Goal: Complete application form

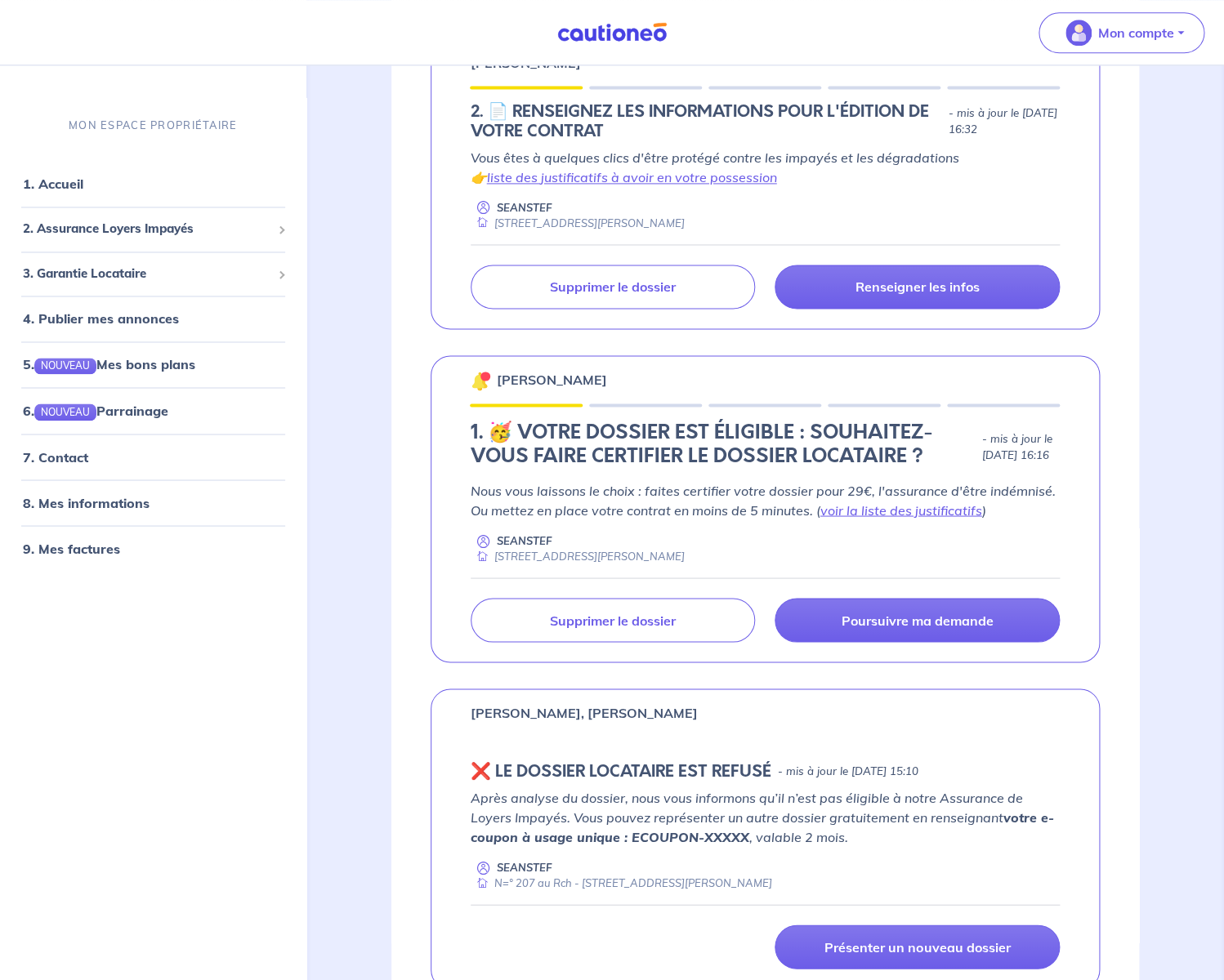
scroll to position [833, 0]
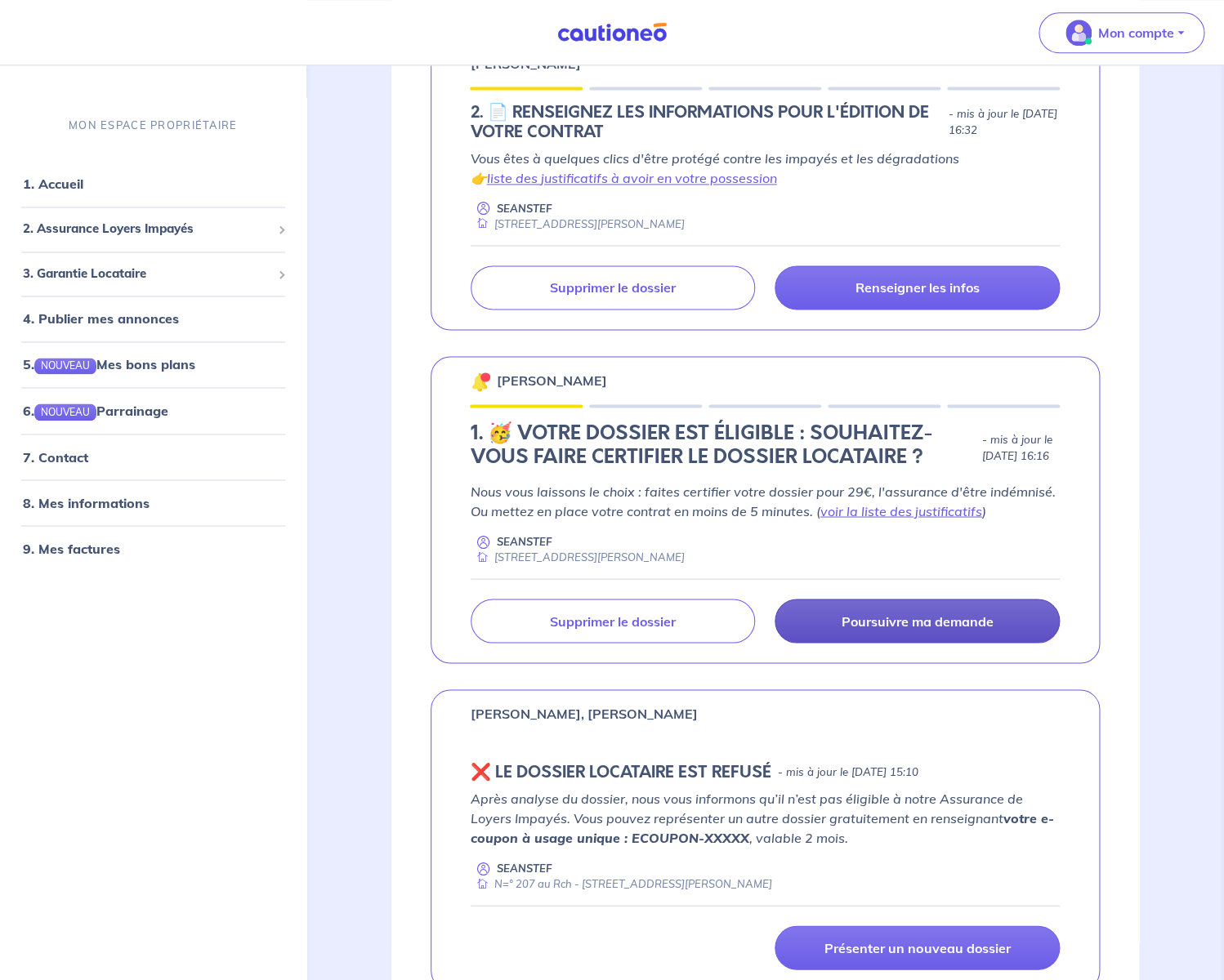
click at [915, 621] on p "Poursuivre ma demande" at bounding box center [918, 620] width 152 height 16
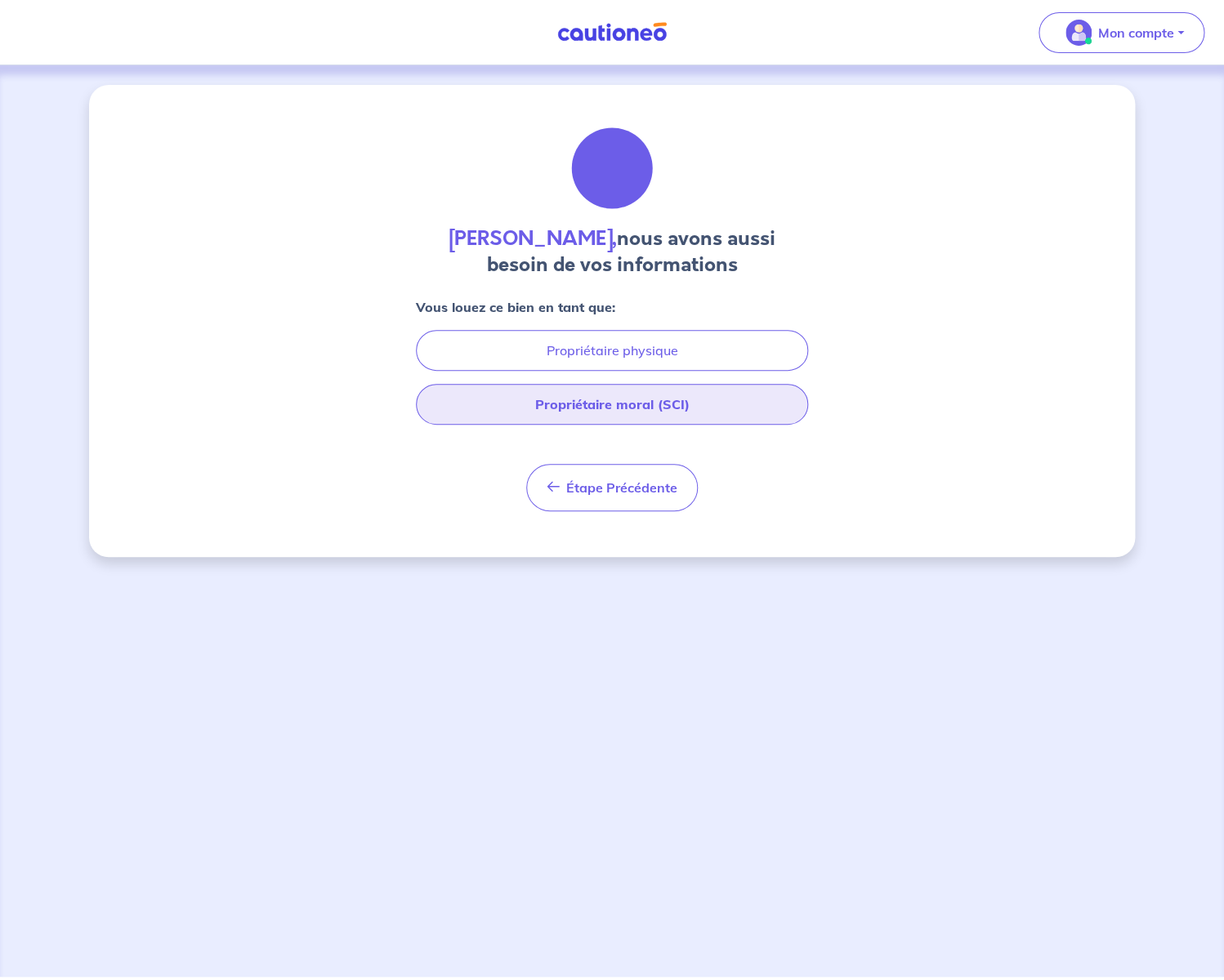
click at [638, 406] on button "Propriétaire moral (SCI)" at bounding box center [612, 405] width 392 height 41
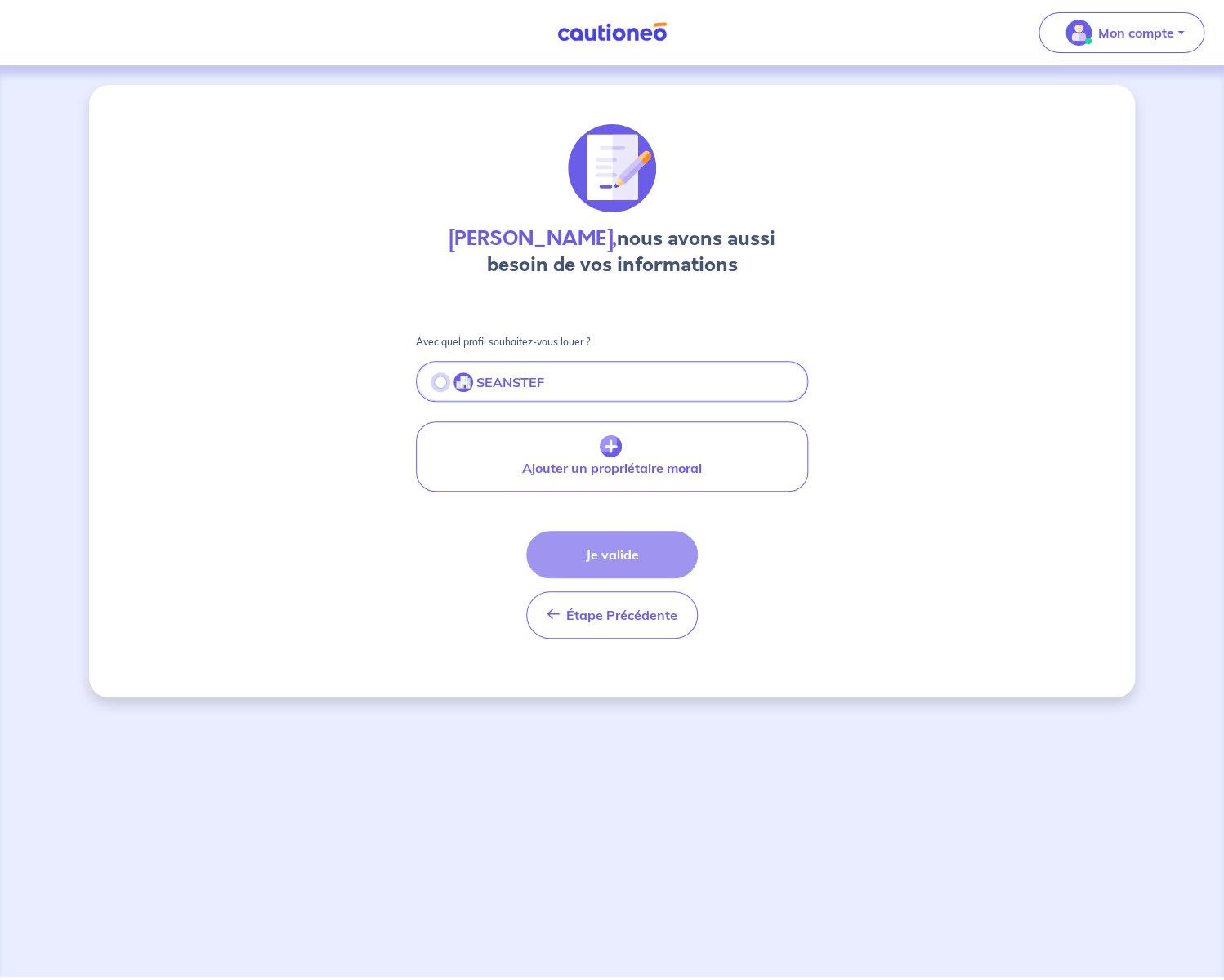
click at [441, 385] on input "radio" at bounding box center [440, 382] width 13 height 13
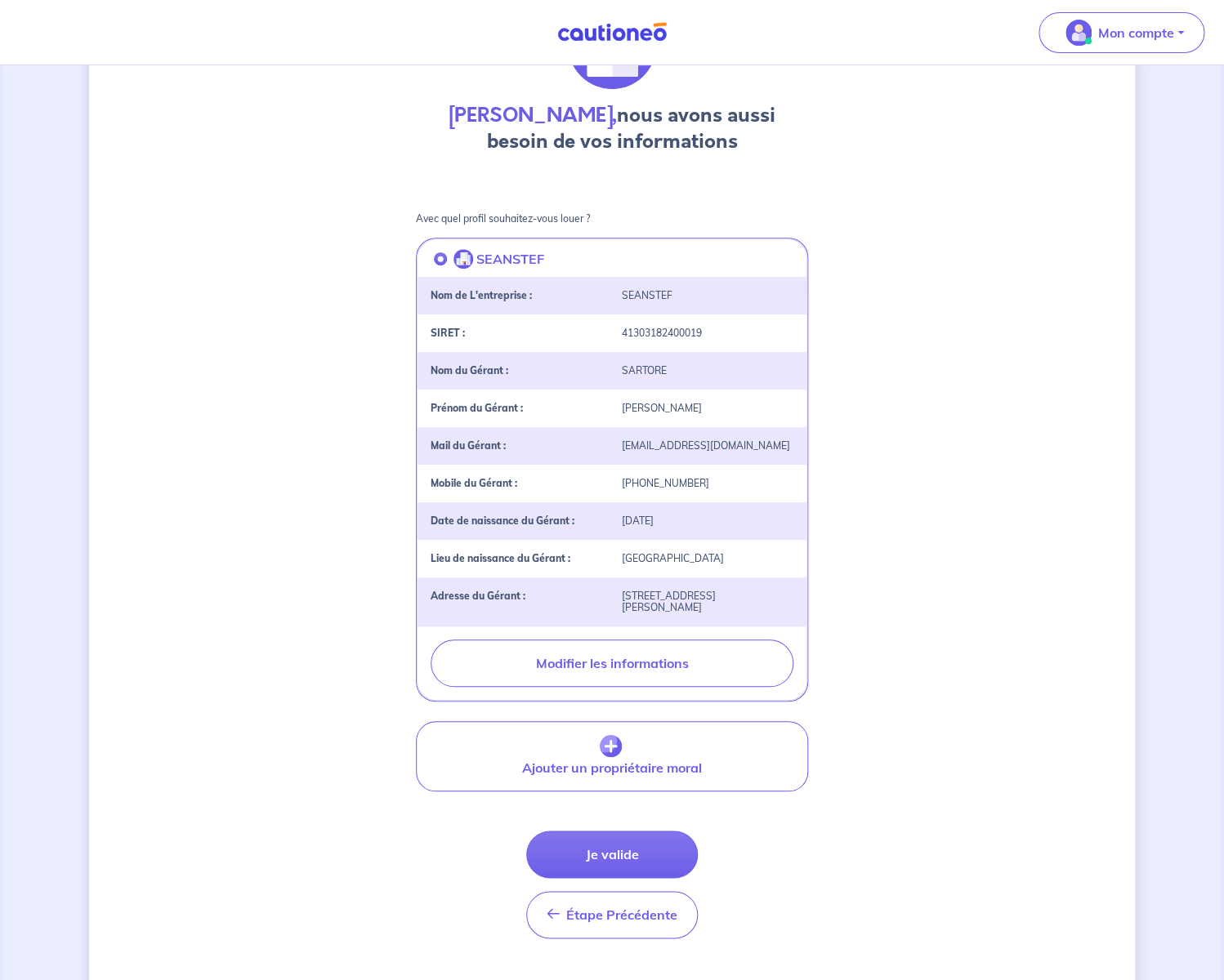
scroll to position [160, 0]
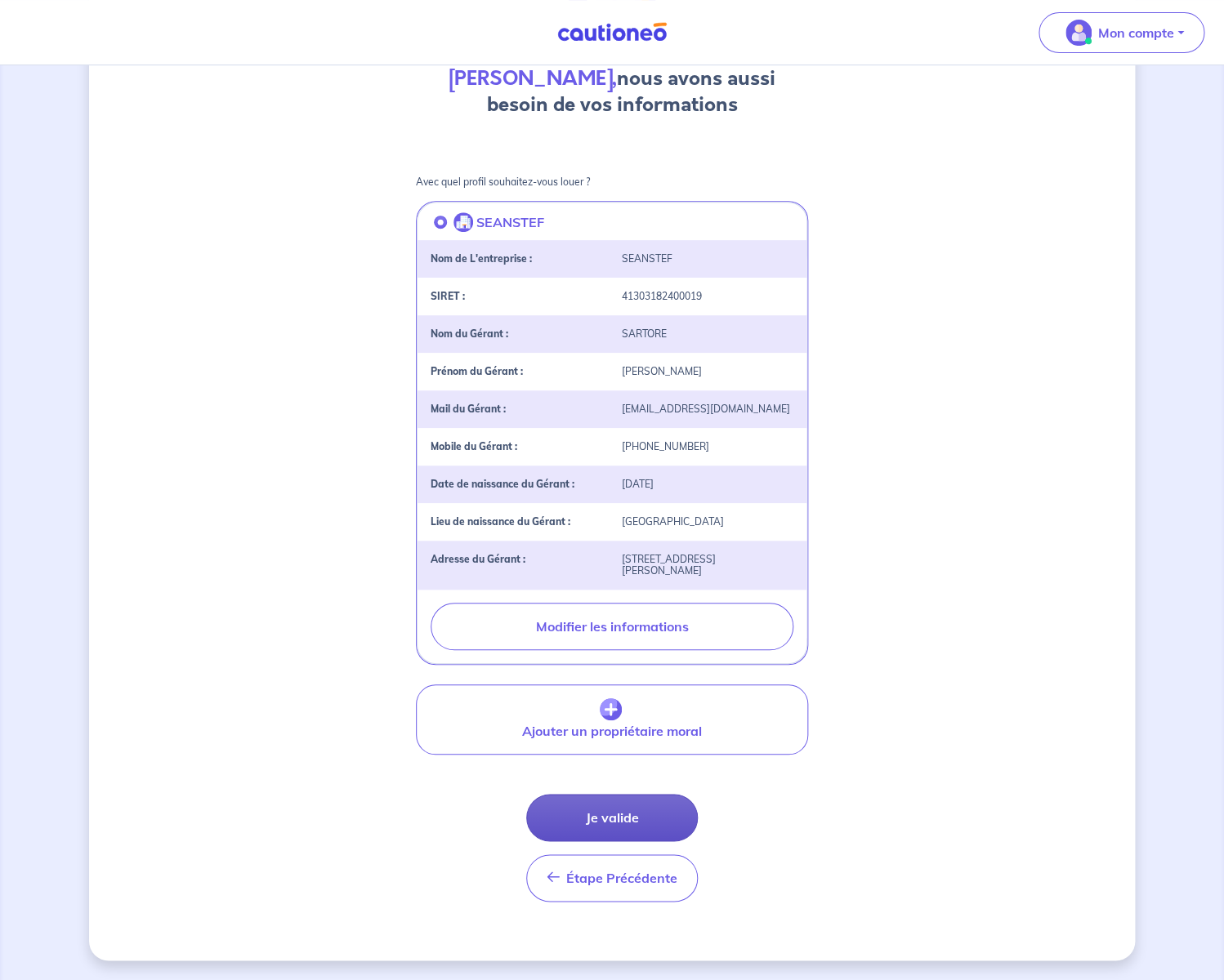
click at [602, 812] on button "Je valide" at bounding box center [611, 818] width 171 height 48
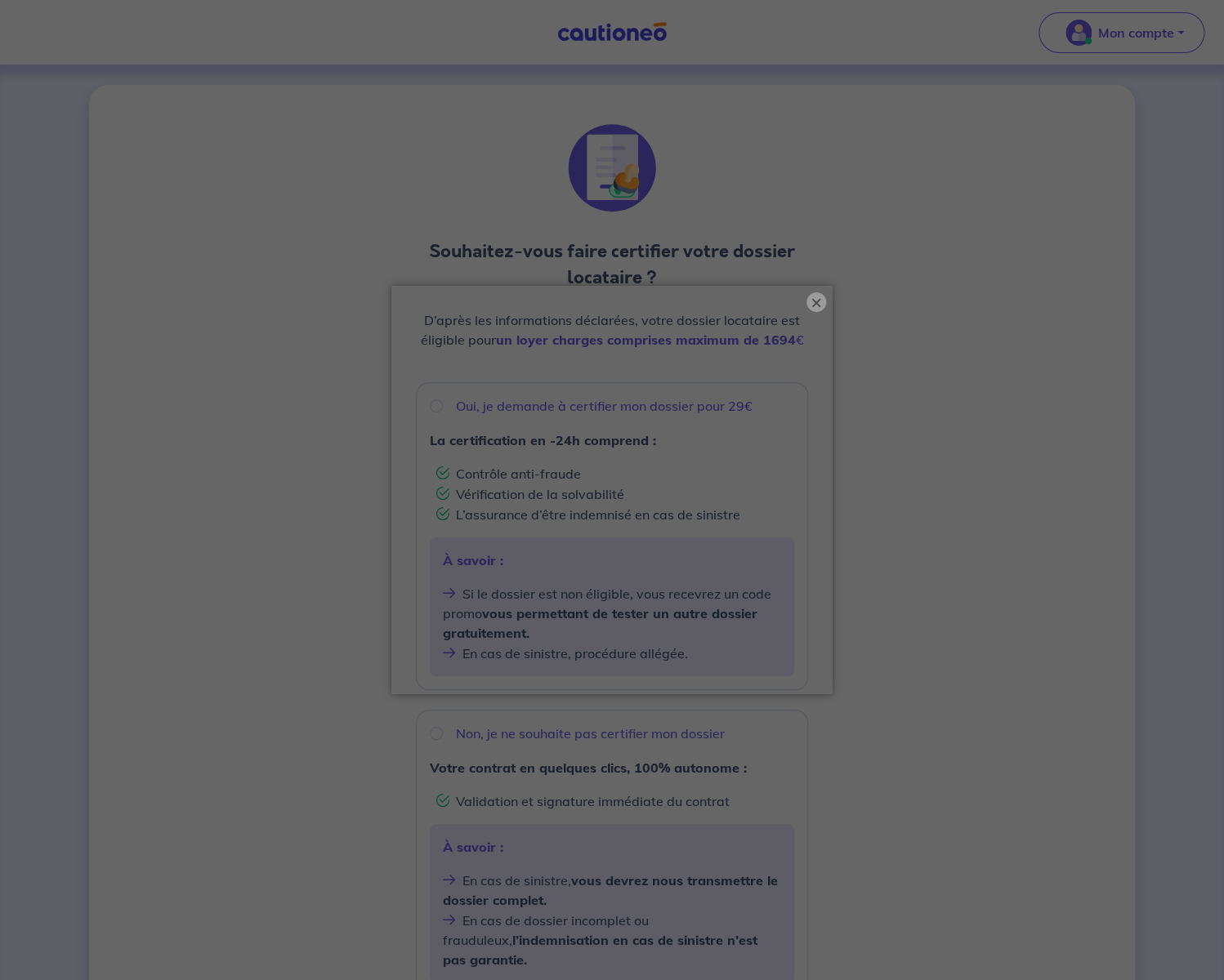
click at [817, 300] on button "×" at bounding box center [816, 302] width 20 height 20
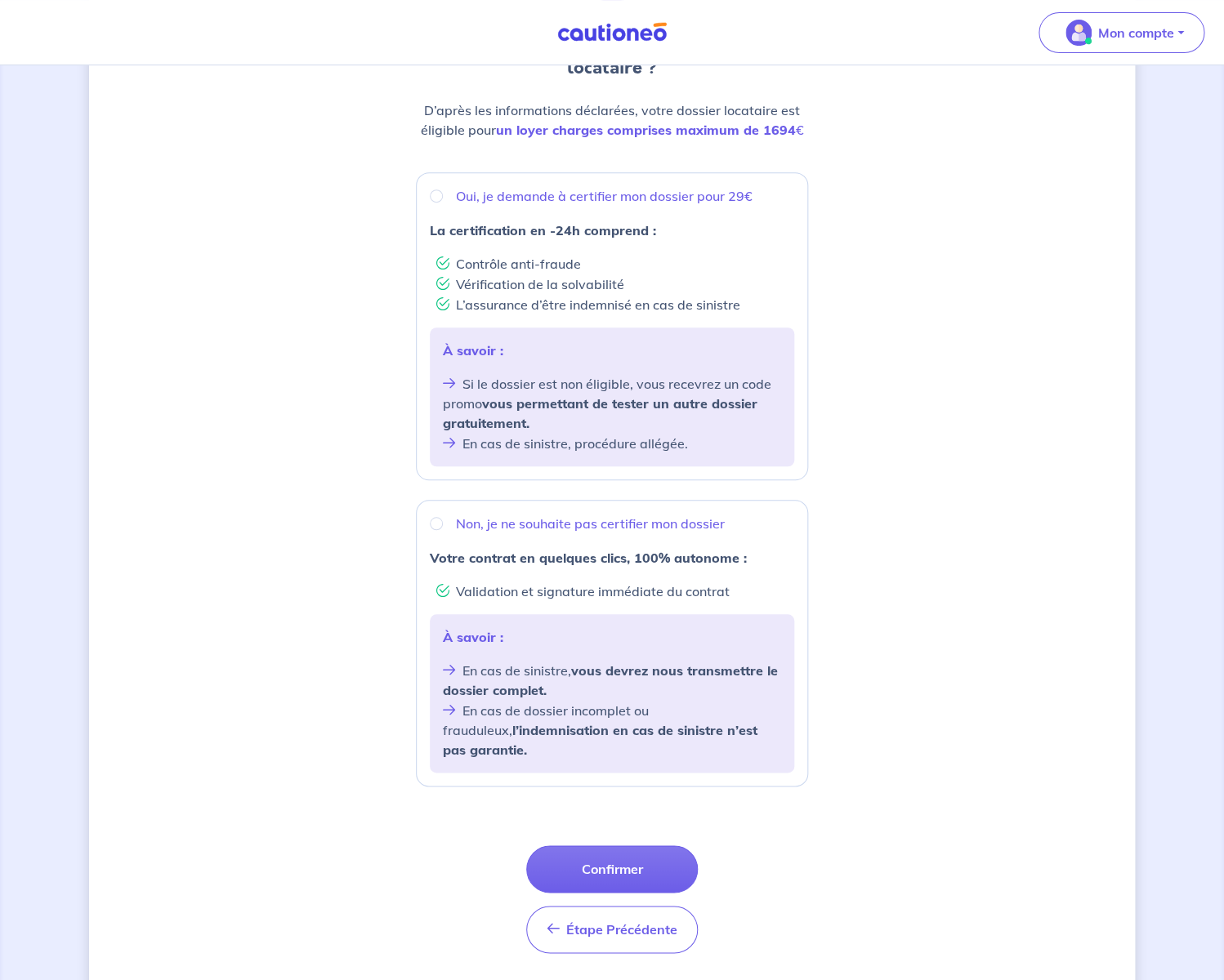
scroll to position [240, 0]
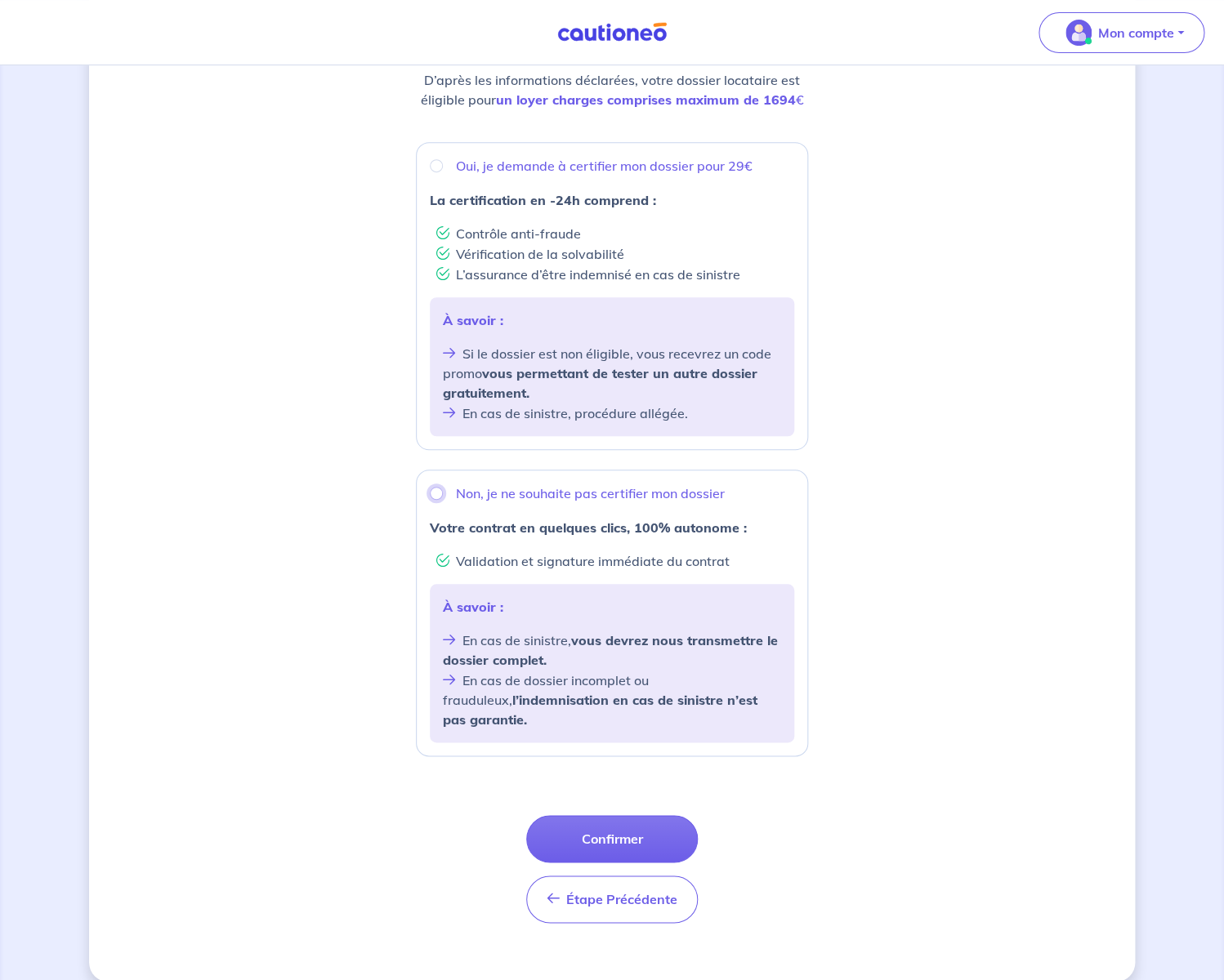
click at [439, 493] on input "Non, je ne souhaite pas certifier mon dossier" at bounding box center [436, 493] width 13 height 13
radio input "true"
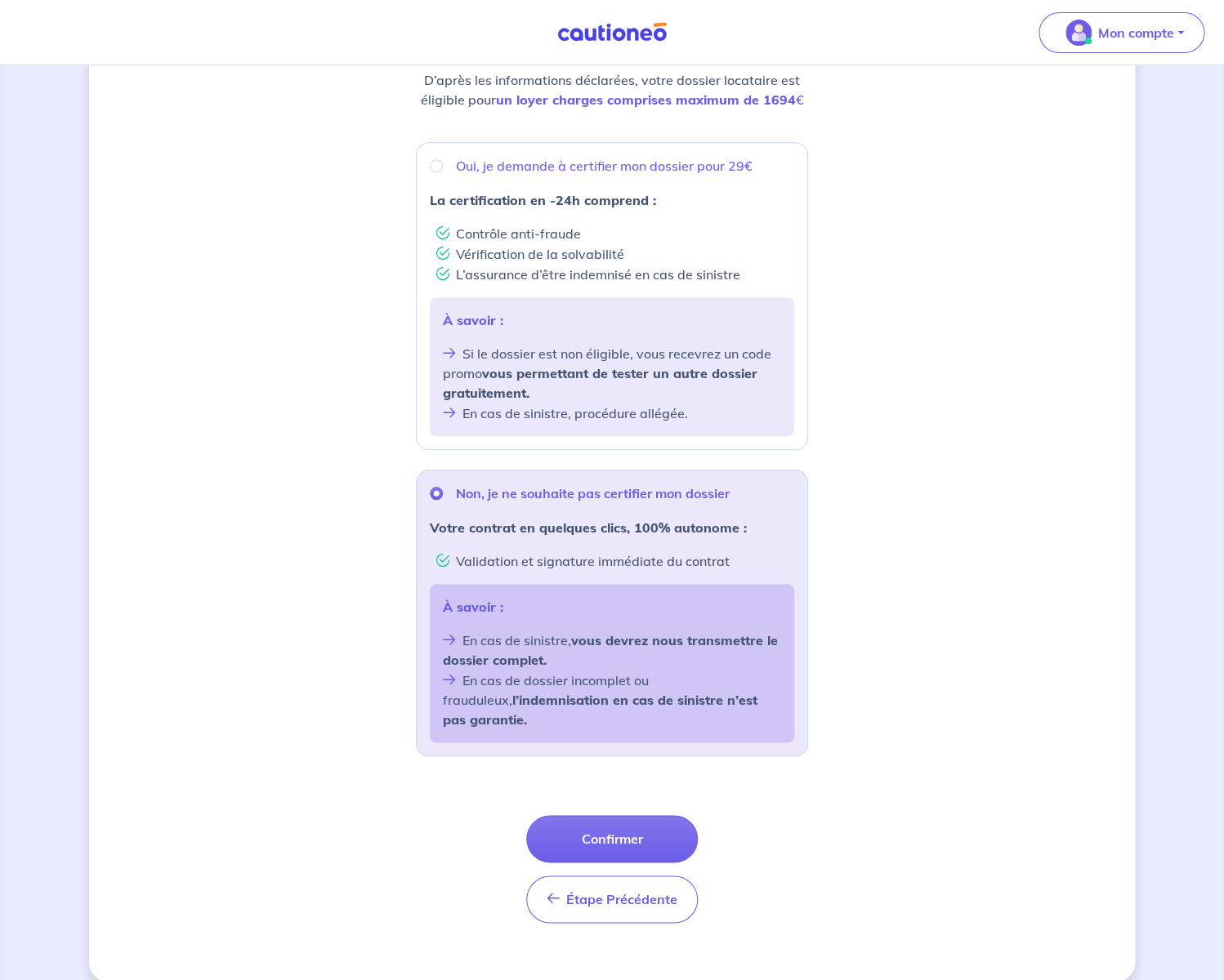
click at [604, 816] on button "Confirmer" at bounding box center [611, 839] width 171 height 48
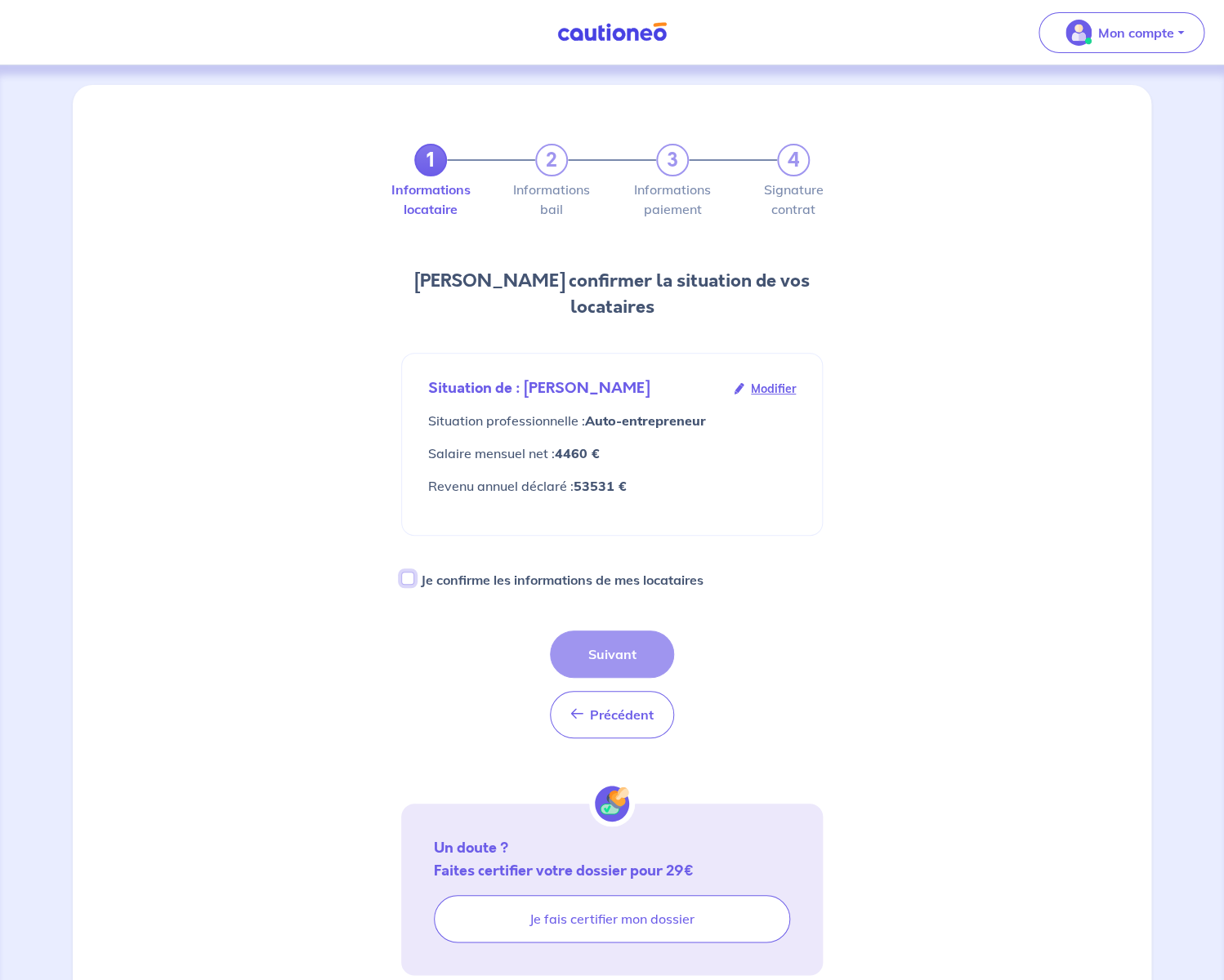
click at [409, 582] on input "Je confirme les informations de mes locataires" at bounding box center [407, 578] width 13 height 13
checkbox input "true"
click at [619, 655] on button "Suivant" at bounding box center [612, 654] width 124 height 48
